Goal: Navigation & Orientation: Find specific page/section

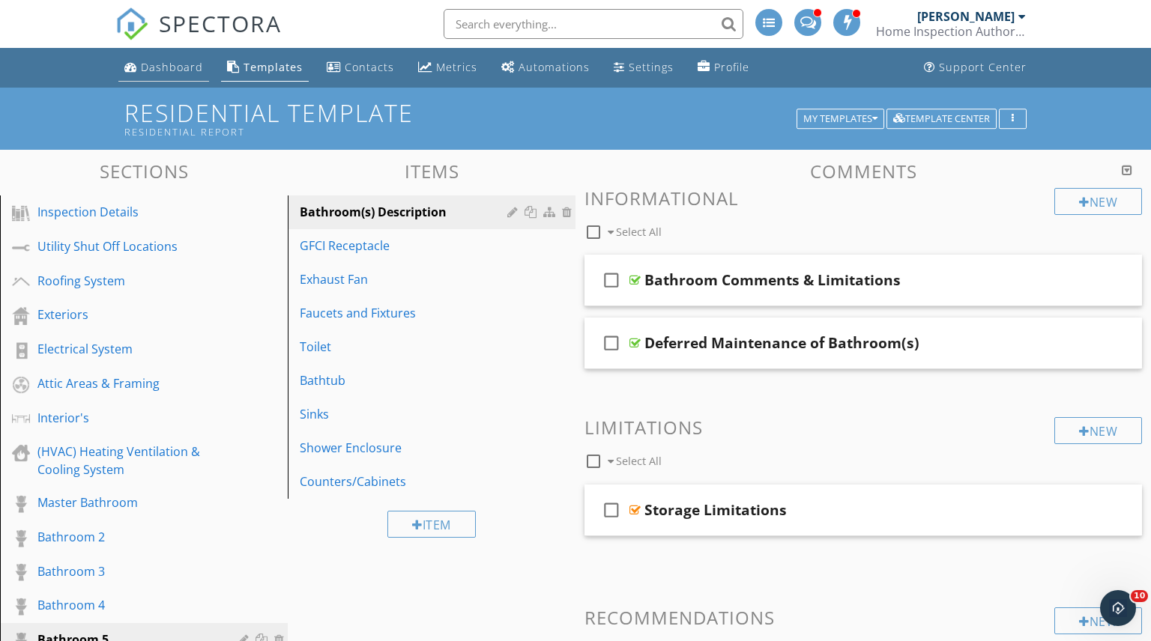
click at [170, 68] on div "Dashboard" at bounding box center [172, 67] width 62 height 14
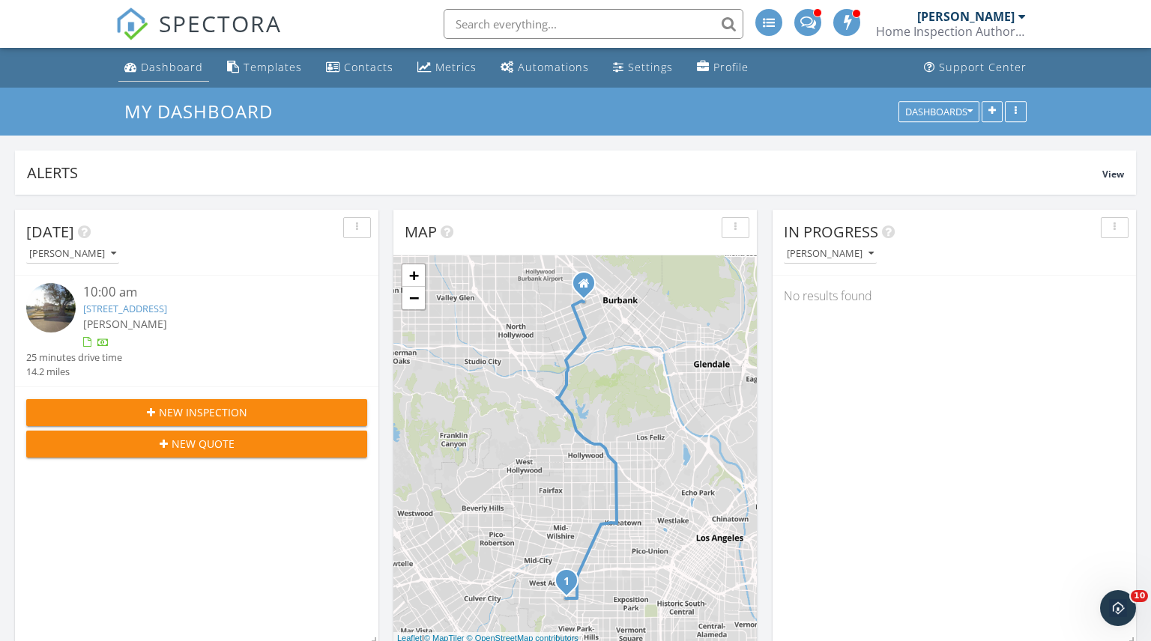
click at [164, 66] on div "Dashboard" at bounding box center [172, 67] width 62 height 14
